Goal: Information Seeking & Learning: Learn about a topic

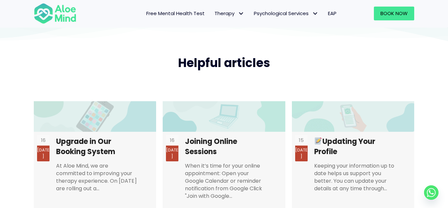
scroll to position [1217, 0]
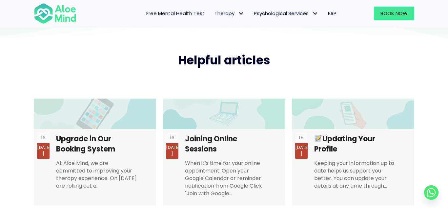
click at [331, 15] on span "EAP" at bounding box center [332, 13] width 9 height 7
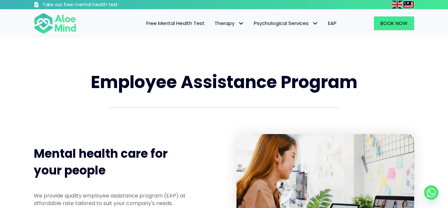
click at [409, 8] on img at bounding box center [408, 5] width 11 height 8
type input "Hantar"
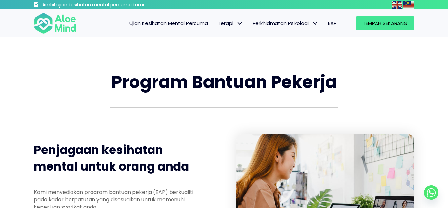
click at [141, 24] on font "Ujian Kesihatan Mental Percuma" at bounding box center [168, 23] width 79 height 7
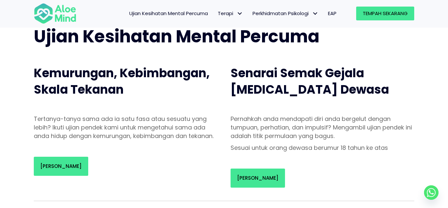
scroll to position [44, 0]
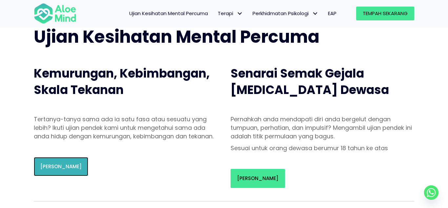
click at [48, 176] on link "Mulakan Ujian" at bounding box center [61, 166] width 54 height 19
